Goal: Answer question/provide support

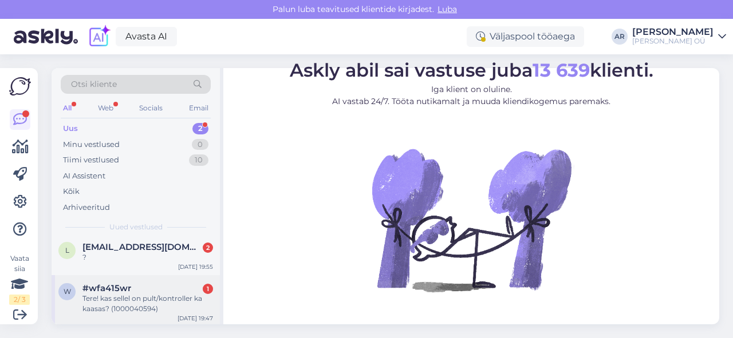
scroll to position [7, 0]
click at [159, 311] on div "Tere! kas sellel on pult/kontroller ka kaasas? (1000040594)" at bounding box center [147, 302] width 131 height 21
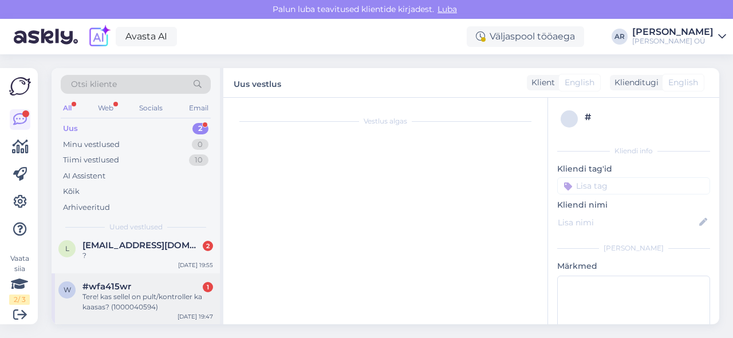
scroll to position [6, 0]
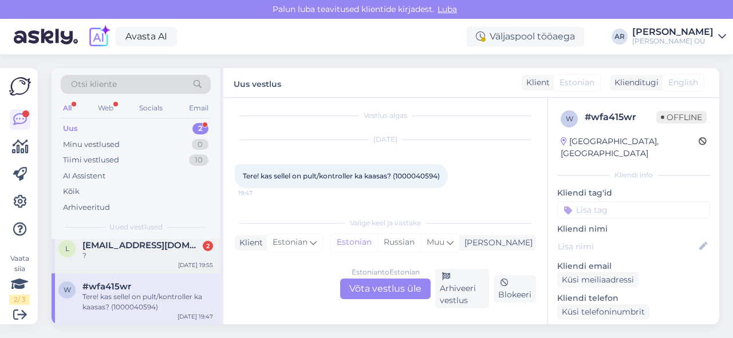
drag, startPoint x: 172, startPoint y: 272, endPoint x: 174, endPoint y: 264, distance: 8.2
click at [174, 264] on div "l [EMAIL_ADDRESS][DOMAIN_NAME] 2 ? [DATE] 19:55" at bounding box center [136, 252] width 168 height 41
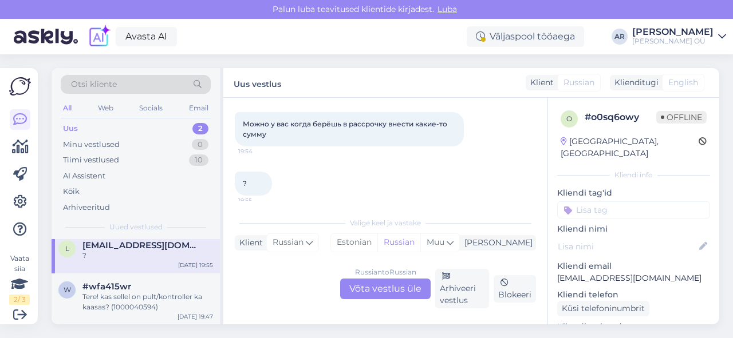
scroll to position [65, 0]
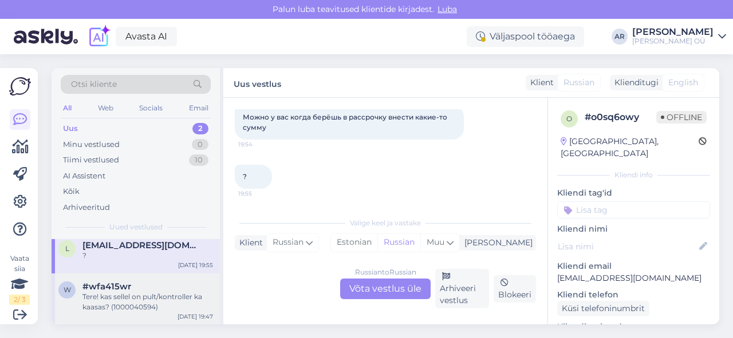
click at [131, 290] on div "#wfa415wr" at bounding box center [147, 287] width 131 height 10
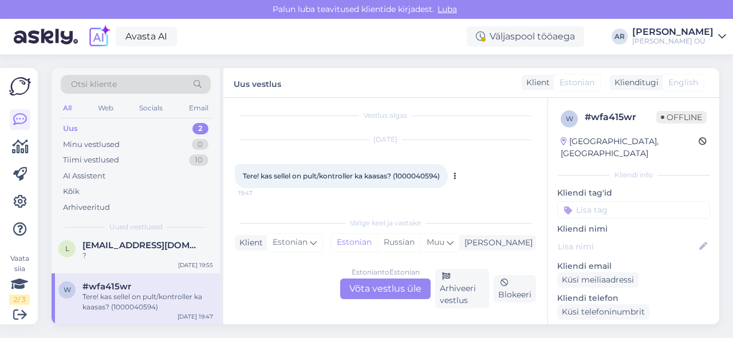
click at [433, 176] on span "Tere! kas sellel on pult/kontroller ka kaasas? (1000040594)" at bounding box center [341, 176] width 197 height 9
copy span "1000040594"
click at [314, 168] on div "Tere! kas sellel on pult/kontroller ka kaasas? (1000040594) 19:47" at bounding box center [341, 176] width 213 height 24
click at [314, 173] on span "Tere! kas sellel on pult/kontroller ka kaasas? (1000040594)" at bounding box center [341, 176] width 197 height 9
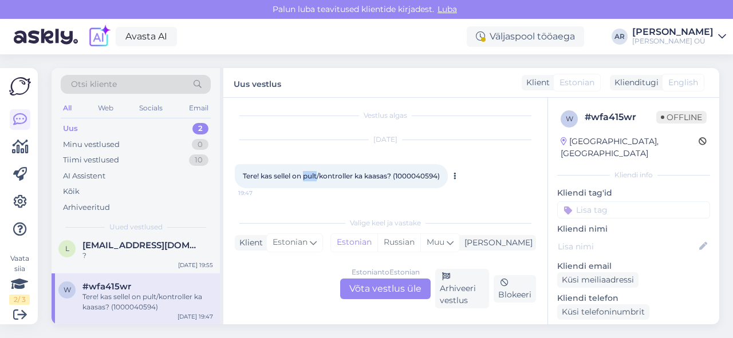
click at [314, 173] on span "Tere! kas sellel on pult/kontroller ka kaasas? (1000040594)" at bounding box center [341, 176] width 197 height 9
copy div "Tere! kas sellel on pult/kontroller ka kaasas? (1000040594) 19:47"
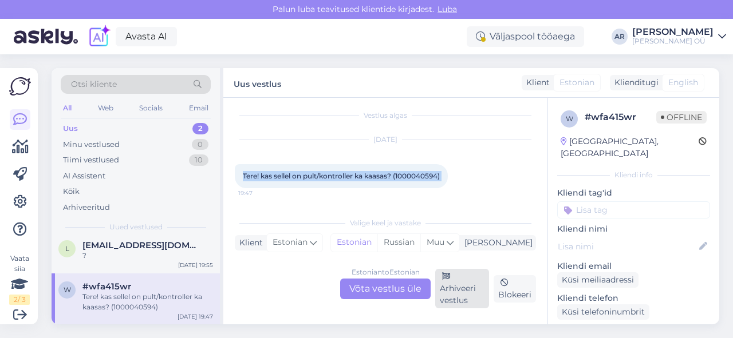
click at [451, 275] on div "Arhiveeri vestlus" at bounding box center [462, 289] width 54 height 40
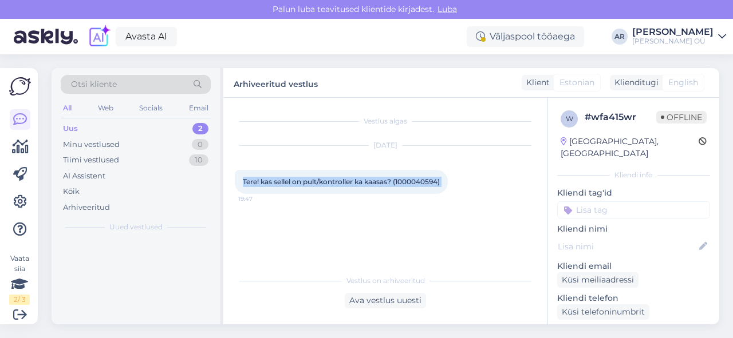
scroll to position [0, 0]
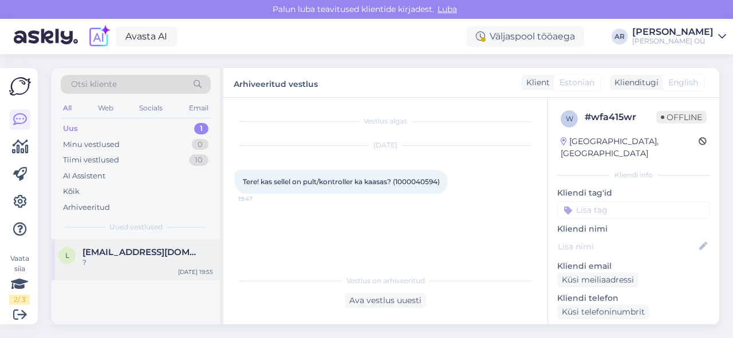
click at [163, 249] on span "[EMAIL_ADDRESS][DOMAIN_NAME]" at bounding box center [141, 252] width 119 height 10
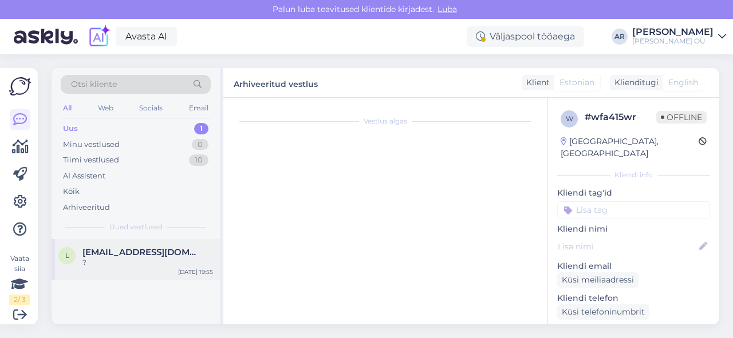
scroll to position [65, 0]
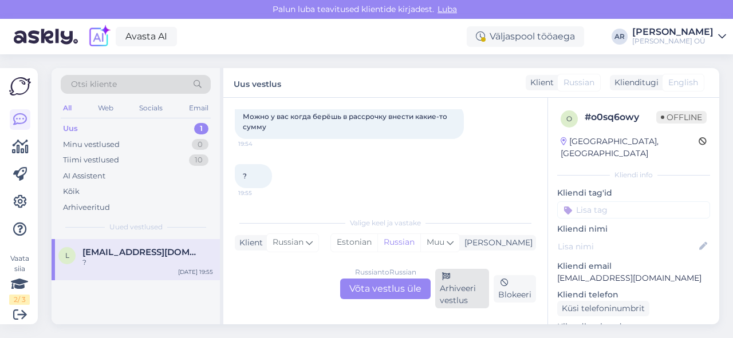
click at [454, 285] on div "Arhiveeri vestlus" at bounding box center [462, 289] width 54 height 40
